Goal: Transaction & Acquisition: Purchase product/service

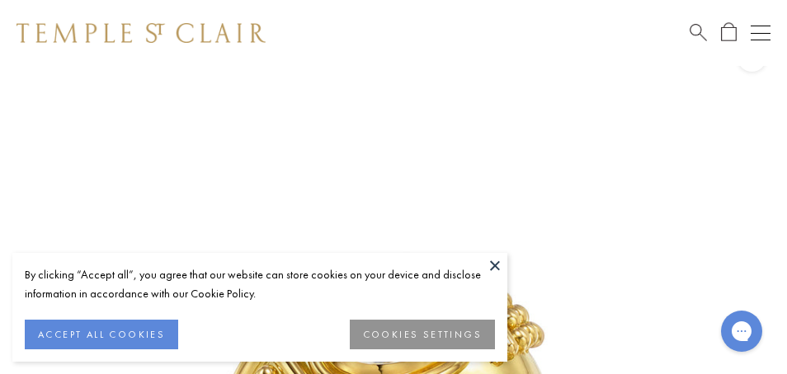
scroll to position [66, 0]
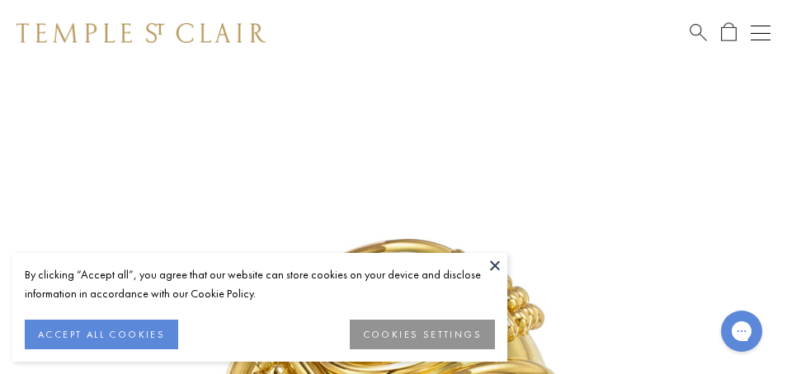
click at [489, 263] on button at bounding box center [494, 265] width 25 height 25
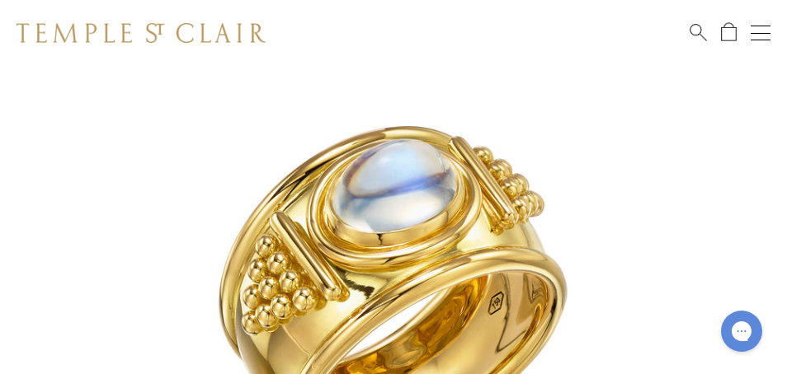
scroll to position [187, 0]
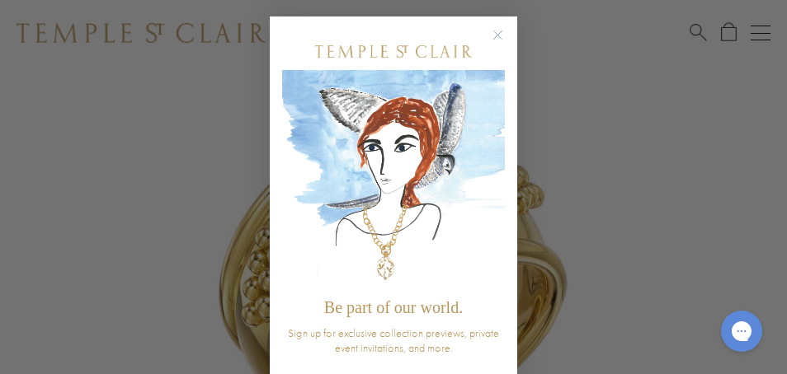
click at [499, 33] on icon "Close dialog" at bounding box center [498, 35] width 8 height 8
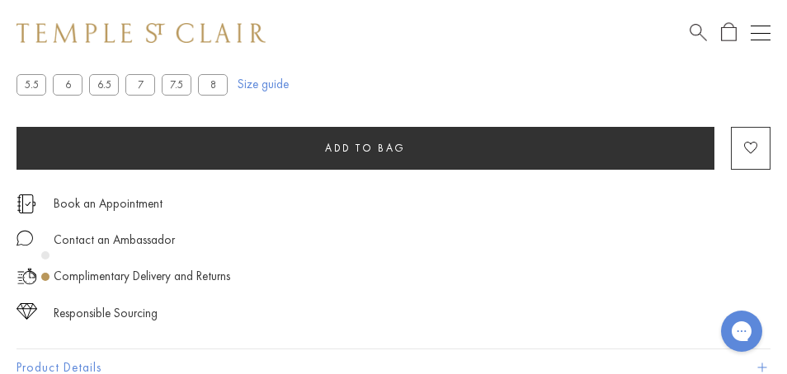
scroll to position [934, 0]
